Goal: Task Accomplishment & Management: Manage account settings

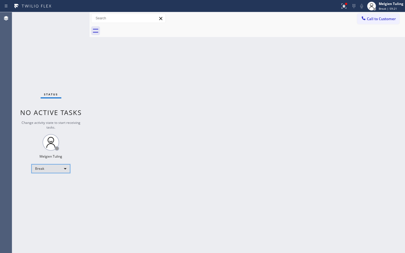
click at [66, 169] on div "Break" at bounding box center [51, 168] width 39 height 9
click at [53, 184] on li "Available" at bounding box center [51, 183] width 38 height 7
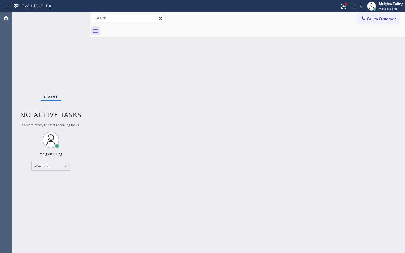
click at [160, 149] on div "Back to Dashboard Change Sender ID Customers Technicians Select a contact Outbo…" at bounding box center [248, 132] width 316 height 241
click at [140, 170] on div "Back to Dashboard Change Sender ID Customers Technicians Select a contact Outbo…" at bounding box center [248, 132] width 316 height 241
click at [128, 104] on div "Back to Dashboard Change Sender ID Customers Technicians Select a contact Outbo…" at bounding box center [248, 132] width 316 height 241
click at [97, 129] on div "Back to Dashboard Change Sender ID Customers Technicians Select a contact Outbo…" at bounding box center [248, 132] width 316 height 241
click at [85, 50] on div "Status No active tasks You are ready to start receiving tasks. Melgien Tuling A…" at bounding box center [50, 132] width 77 height 241
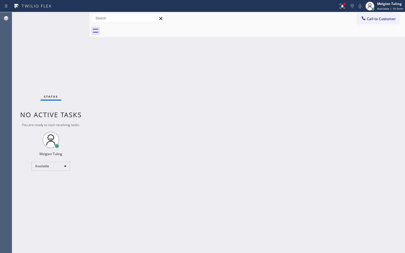
click at [71, 22] on div "Status No active tasks You are ready to start receiving tasks. Melgien Tuling A…" at bounding box center [50, 132] width 77 height 241
click at [72, 21] on div "Status No active tasks You are ready to start receiving tasks. Melgien Tuling A…" at bounding box center [50, 132] width 77 height 241
click at [377, 170] on div "Back to Dashboard Change Sender ID Customers Technicians Select a contact Outbo…" at bounding box center [248, 132] width 316 height 241
click at [343, 8] on icon at bounding box center [341, 6] width 7 height 7
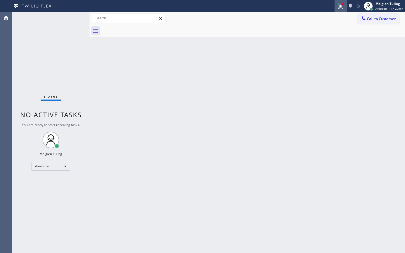
click at [341, 7] on icon at bounding box center [340, 6] width 5 height 5
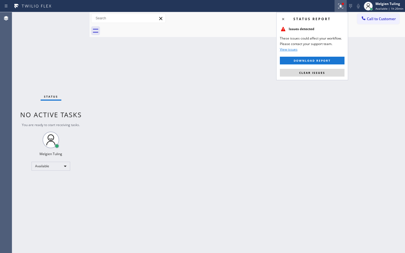
click at [319, 73] on span "Clear issues" at bounding box center [312, 73] width 26 height 4
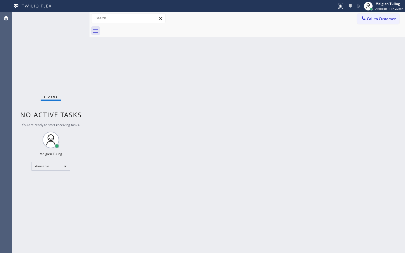
click at [326, 143] on div "Back to Dashboard Change Sender ID Customers Technicians Select a contact Outbo…" at bounding box center [248, 132] width 316 height 241
click at [170, 190] on div "Back to Dashboard Change Sender ID Customers Technicians Select a contact Outbo…" at bounding box center [248, 132] width 316 height 241
click at [66, 165] on div "Available" at bounding box center [51, 166] width 39 height 9
click at [40, 195] on li "Break" at bounding box center [51, 194] width 38 height 7
click at [184, 128] on div "Back to Dashboard Change Sender ID Customers Technicians Select a contact Outbo…" at bounding box center [248, 132] width 316 height 241
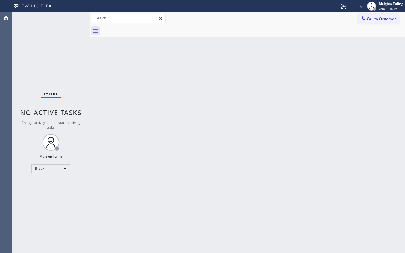
drag, startPoint x: 90, startPoint y: 153, endPoint x: 74, endPoint y: 167, distance: 21.6
click at [91, 155] on div "Status No active tasks Change activity state to start receiving tasks. Melgien …" at bounding box center [208, 132] width 393 height 241
click at [66, 168] on div "Break" at bounding box center [51, 168] width 39 height 9
click at [48, 182] on li "Available" at bounding box center [51, 183] width 38 height 7
click at [125, 98] on div "Back to Dashboard Change Sender ID Customers Technicians Select a contact Outbo…" at bounding box center [248, 132] width 316 height 241
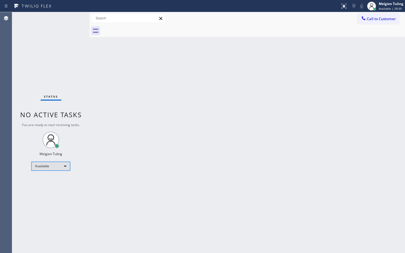
click at [64, 166] on div "Available" at bounding box center [51, 166] width 39 height 9
click at [43, 194] on li "Break" at bounding box center [51, 194] width 38 height 7
click at [138, 180] on div "Back to Dashboard Change Sender ID Customers Technicians Select a contact Outbo…" at bounding box center [248, 132] width 316 height 241
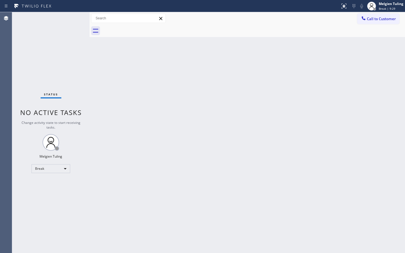
click at [128, 144] on div "Back to Dashboard Change Sender ID Customers Technicians Select a contact Outbo…" at bounding box center [248, 132] width 316 height 241
click at [66, 166] on div "Break" at bounding box center [51, 168] width 39 height 9
click at [50, 183] on li "Available" at bounding box center [51, 183] width 38 height 7
click at [149, 139] on div "Back to Dashboard Change Sender ID Customers Technicians Select a contact Outbo…" at bounding box center [248, 132] width 316 height 241
click at [268, 181] on div "Back to Dashboard Change Sender ID Customers Technicians Select a contact Outbo…" at bounding box center [248, 132] width 316 height 241
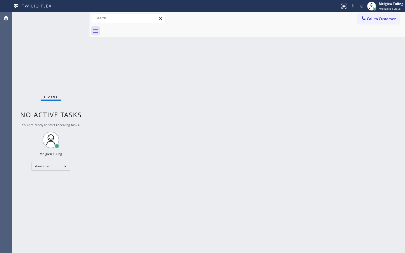
click at [214, 90] on div "Back to Dashboard Change Sender ID Customers Technicians Select a contact Outbo…" at bounding box center [248, 132] width 316 height 241
click at [145, 196] on div "Back to Dashboard Change Sender ID Customers Technicians Select a contact Outbo…" at bounding box center [248, 132] width 316 height 241
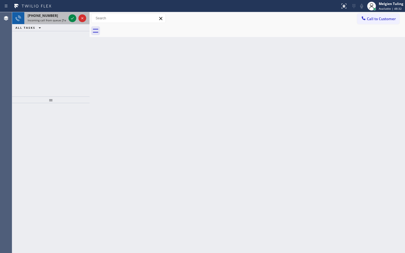
click at [38, 15] on span "[PHONE_NUMBER]" at bounding box center [43, 15] width 30 height 5
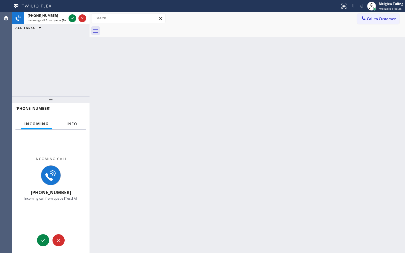
click at [71, 126] on span "Info" at bounding box center [72, 123] width 11 height 5
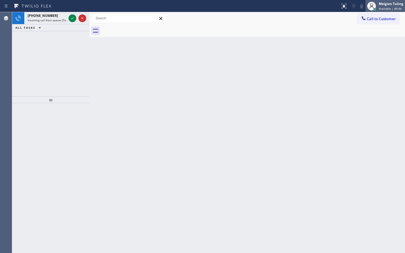
click at [388, 6] on div "Melgien Tuling Available | 48:44" at bounding box center [391, 6] width 27 height 10
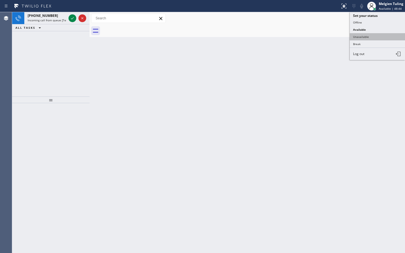
click at [361, 38] on button "Unavailable" at bounding box center [377, 36] width 55 height 7
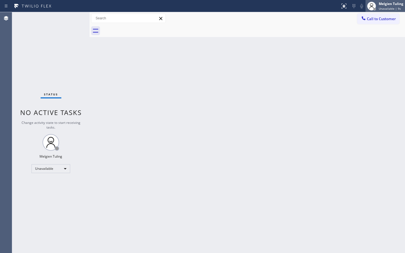
click at [387, 6] on div "Melgien Tuling" at bounding box center [391, 3] width 25 height 5
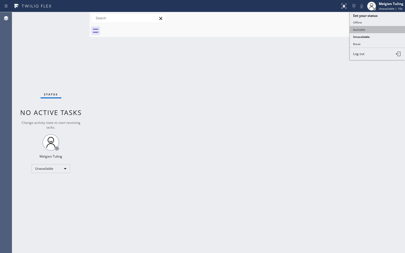
click at [370, 32] on button "Available" at bounding box center [377, 29] width 55 height 7
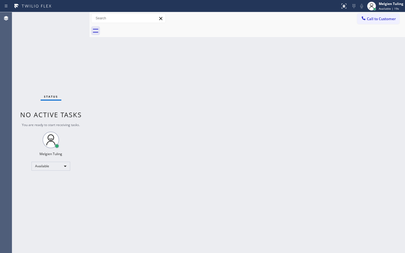
click at [129, 116] on div "Back to Dashboard Change Sender ID Customers Technicians Select a contact Outbo…" at bounding box center [248, 132] width 316 height 241
click at [390, 6] on div "Melgien Tuling" at bounding box center [391, 3] width 25 height 5
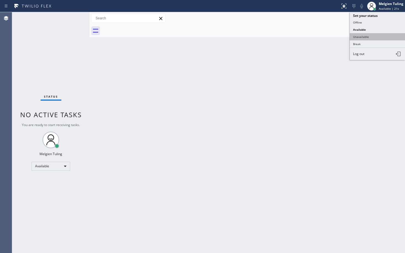
click at [365, 37] on button "Unavailable" at bounding box center [377, 36] width 55 height 7
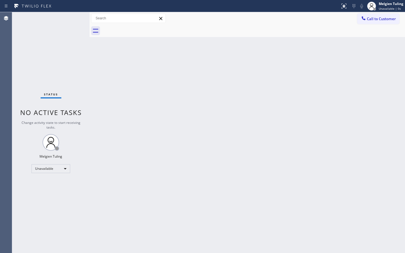
click at [318, 110] on div "Back to Dashboard Change Sender ID Customers Technicians Select a contact Outbo…" at bounding box center [248, 132] width 316 height 241
